Goal: Task Accomplishment & Management: Manage account settings

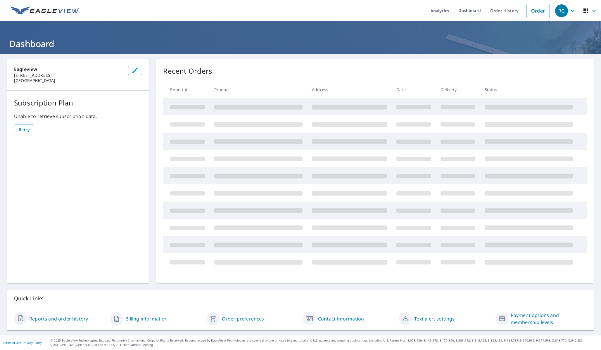
click at [564, 11] on div "RG" at bounding box center [561, 10] width 13 height 13
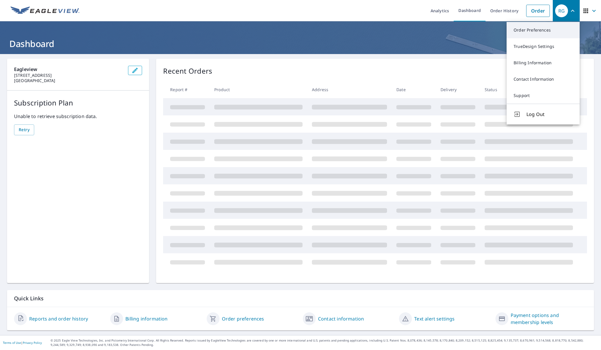
click at [534, 33] on link "Order Preferences" at bounding box center [542, 30] width 73 height 16
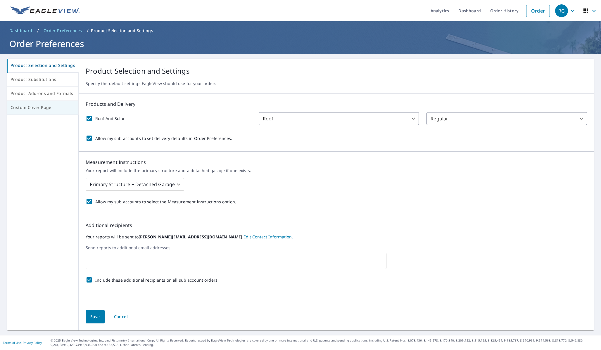
click at [28, 110] on span "Custom Cover Page" at bounding box center [43, 107] width 64 height 7
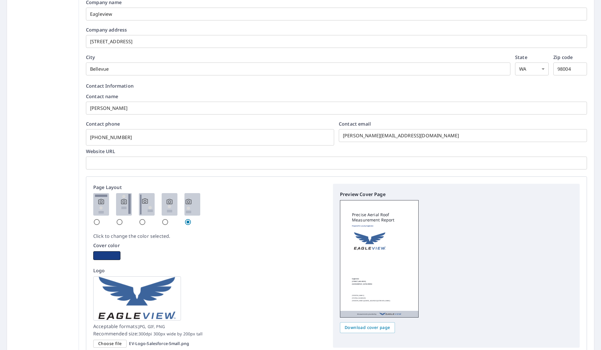
scroll to position [168, 0]
